Goal: Task Accomplishment & Management: Manage account settings

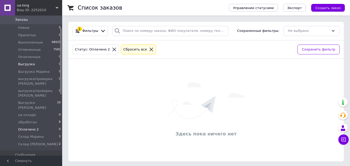
scroll to position [26, 0]
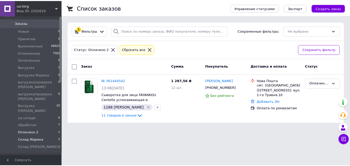
scroll to position [26, 0]
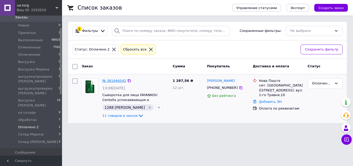
click at [112, 80] on link "№ 361444542" at bounding box center [114, 81] width 24 height 4
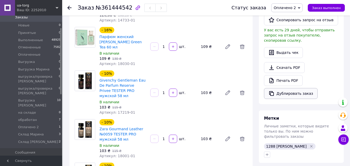
scroll to position [129, 0]
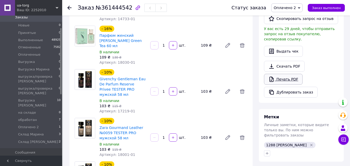
click at [283, 74] on link "Печать PDF" at bounding box center [283, 79] width 39 height 11
click at [288, 5] on span "Оплачено 2" at bounding box center [286, 7] width 31 height 9
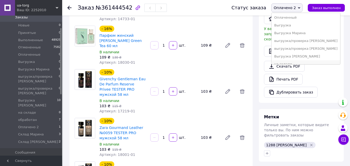
scroll to position [52, 0]
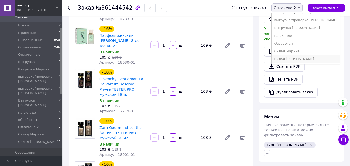
click at [284, 58] on li "Склад [PERSON_NAME]" at bounding box center [305, 59] width 68 height 8
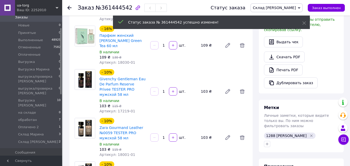
click at [71, 7] on icon at bounding box center [69, 8] width 4 height 4
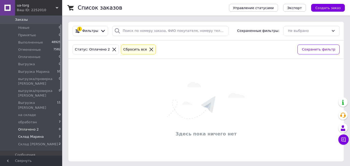
scroll to position [26, 0]
click at [43, 116] on li "обработан 7" at bounding box center [32, 119] width 64 height 7
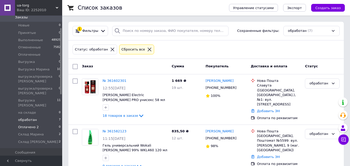
click at [42, 123] on li "Оплачено 2 0" at bounding box center [32, 126] width 64 height 7
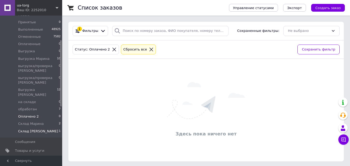
scroll to position [52, 0]
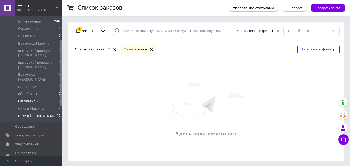
click at [34, 114] on span "Склад [PERSON_NAME]" at bounding box center [38, 116] width 40 height 5
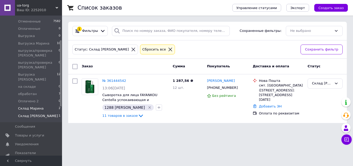
click at [36, 106] on span "Склад Марина" at bounding box center [31, 108] width 26 height 5
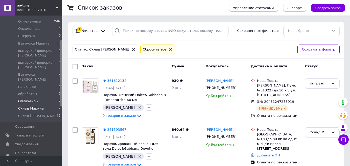
click at [39, 98] on li "Оплачено 2 0" at bounding box center [32, 101] width 64 height 7
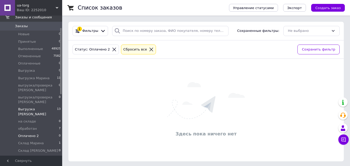
scroll to position [26, 0]
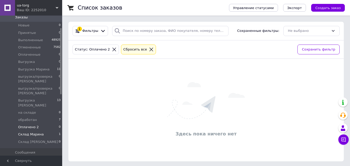
click at [43, 131] on li "Склад Марина 1" at bounding box center [32, 134] width 64 height 7
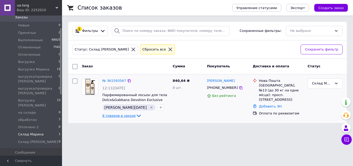
click at [136, 116] on icon at bounding box center [139, 116] width 6 height 6
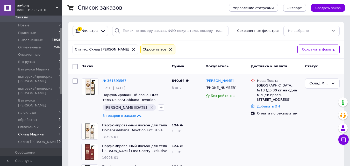
click at [136, 114] on icon at bounding box center [139, 116] width 6 height 6
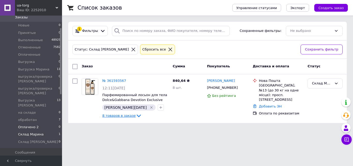
click at [43, 123] on li "Оплачено 2 0" at bounding box center [32, 126] width 64 height 7
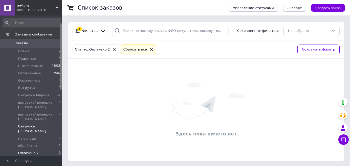
scroll to position [26, 0]
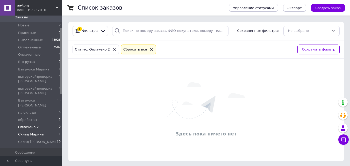
click at [38, 132] on span "Склад Марина" at bounding box center [31, 134] width 26 height 5
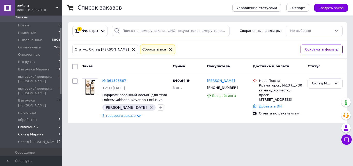
click at [42, 123] on li "Оплачено 2 0" at bounding box center [32, 126] width 64 height 7
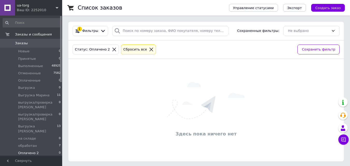
click at [40, 158] on span "Склад Марина" at bounding box center [31, 160] width 26 height 5
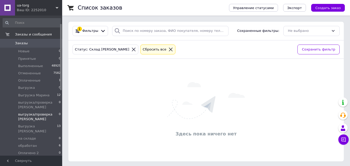
scroll to position [26, 0]
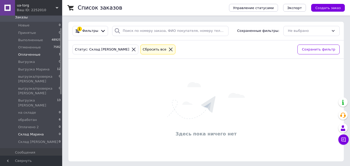
click at [39, 53] on li "Оплаченные 1" at bounding box center [32, 54] width 64 height 7
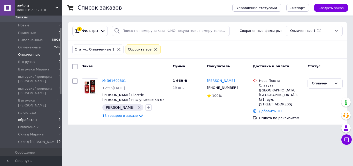
click at [36, 116] on li "обработан 6" at bounding box center [32, 119] width 64 height 7
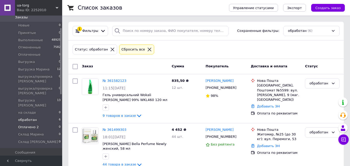
click at [39, 123] on li "Оплачено 2 0" at bounding box center [32, 126] width 64 height 7
